Goal: Information Seeking & Learning: Learn about a topic

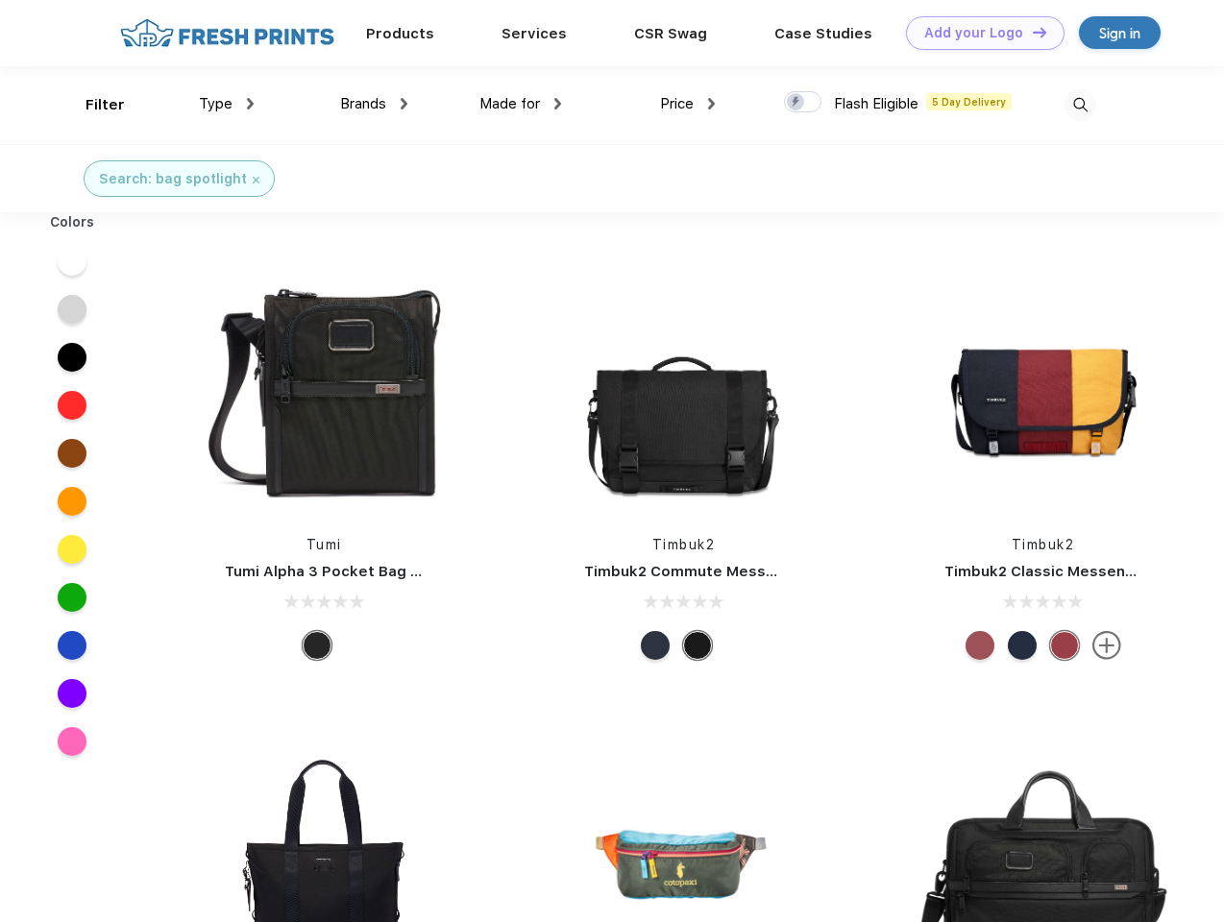
click at [978, 33] on link "Add your Logo Design Tool" at bounding box center [985, 33] width 158 height 34
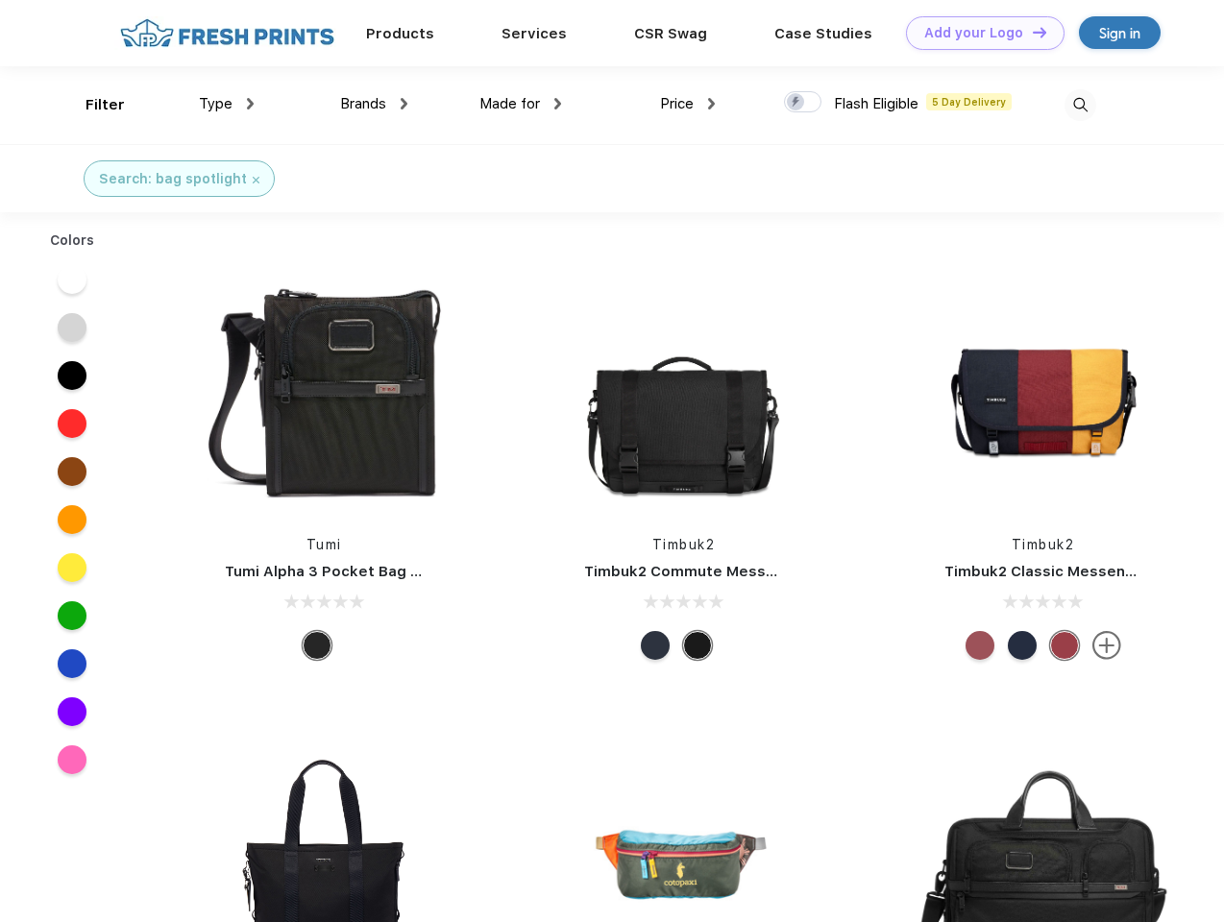
click at [0, 0] on div "Design Tool" at bounding box center [0, 0] width 0 height 0
click at [1031, 32] on link "Add your Logo Design Tool" at bounding box center [985, 33] width 158 height 34
click at [92, 105] on div "Filter" at bounding box center [104, 105] width 39 height 22
click at [227, 104] on span "Type" at bounding box center [216, 103] width 34 height 17
click at [374, 104] on span "Brands" at bounding box center [363, 103] width 46 height 17
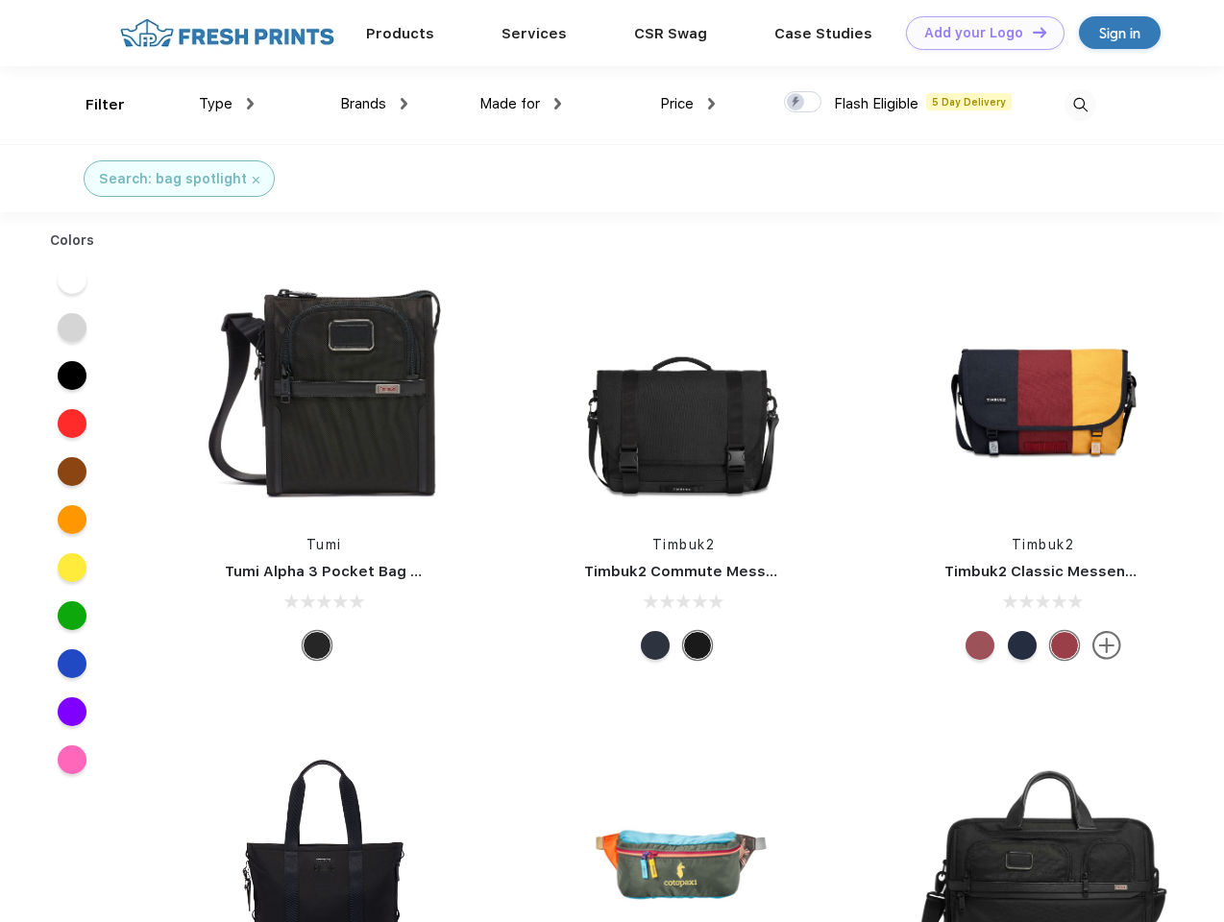
click at [521, 104] on span "Made for" at bounding box center [509, 103] width 61 height 17
click at [688, 104] on span "Price" at bounding box center [677, 103] width 34 height 17
click at [803, 103] on div at bounding box center [802, 101] width 37 height 21
click at [796, 103] on input "checkbox" at bounding box center [790, 96] width 12 height 12
click at [1080, 105] on img at bounding box center [1080, 105] width 32 height 32
